Goal: Navigation & Orientation: Find specific page/section

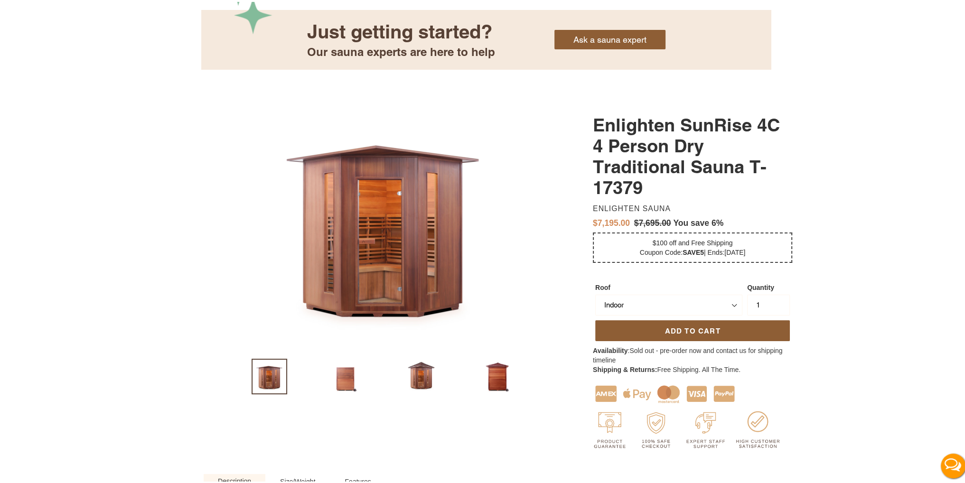
scroll to position [142, 0]
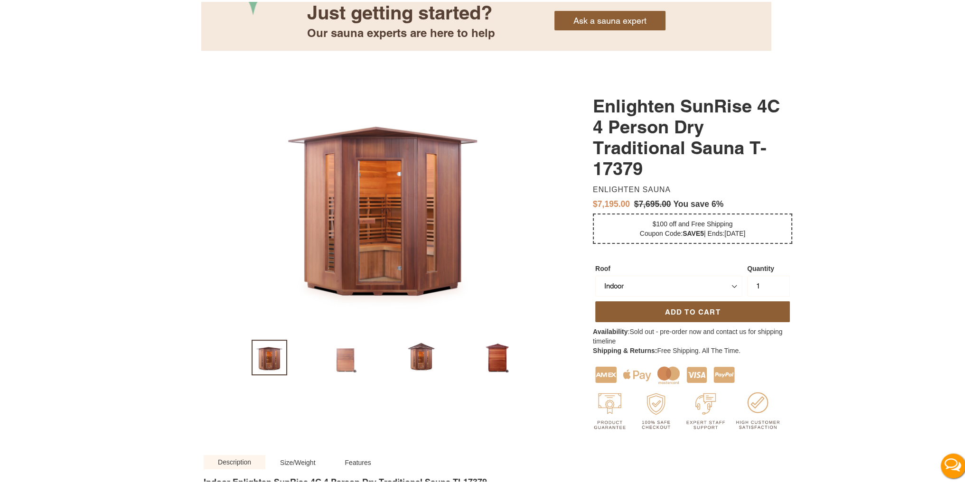
click at [343, 354] on img at bounding box center [346, 356] width 36 height 36
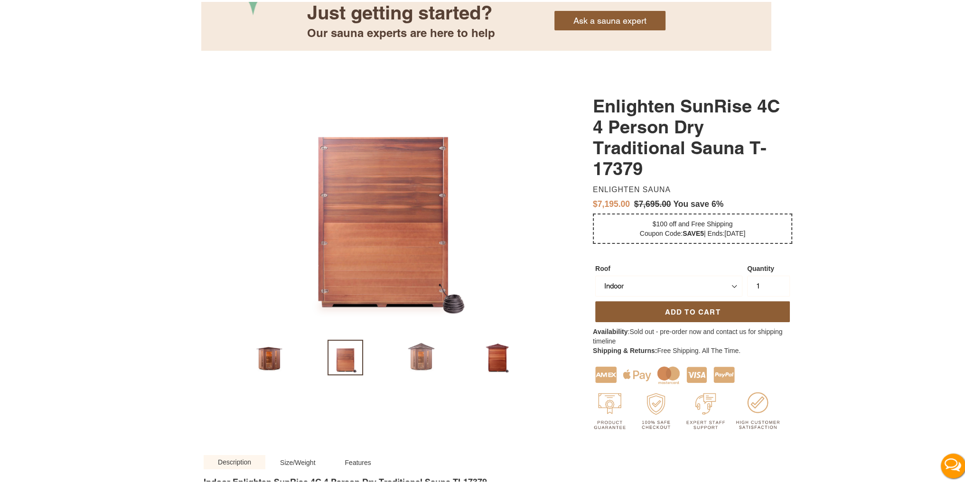
click at [412, 359] on img at bounding box center [422, 356] width 36 height 36
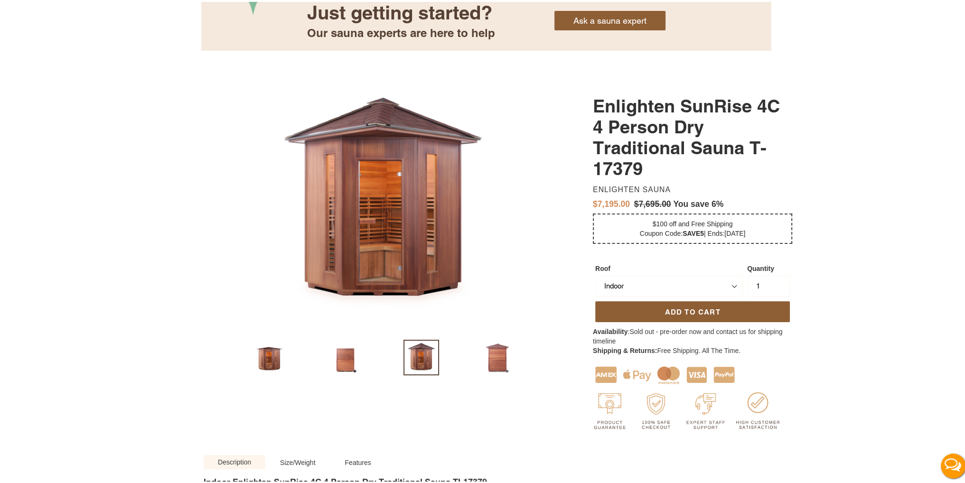
click at [489, 357] on img at bounding box center [498, 356] width 36 height 36
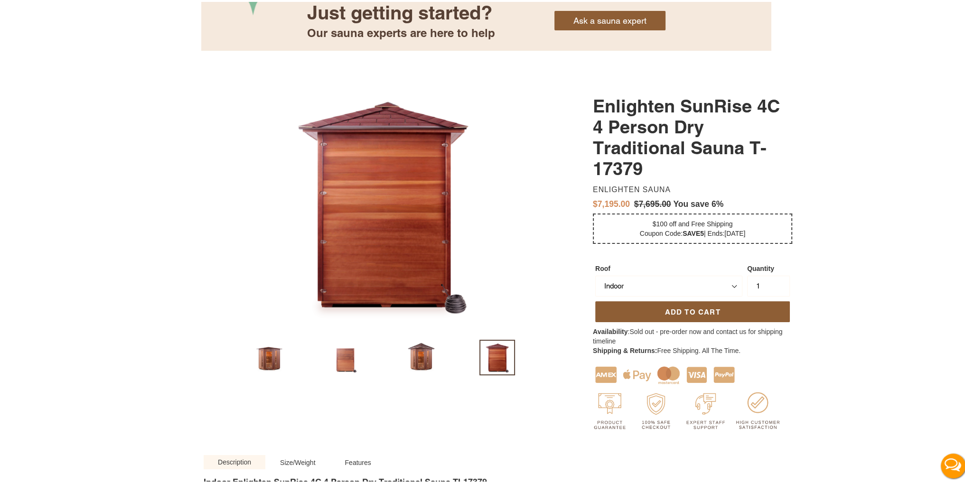
scroll to position [0, 0]
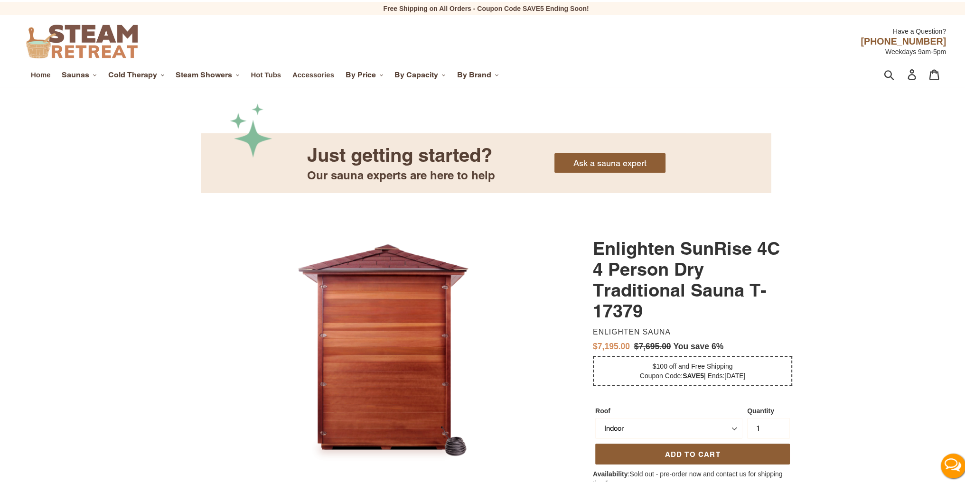
click at [131, 75] on span "Cold Therapy" at bounding box center [132, 72] width 49 height 9
click at [146, 99] on span "Ice Barrel" at bounding box center [146, 98] width 32 height 9
